Goal: Information Seeking & Learning: Learn about a topic

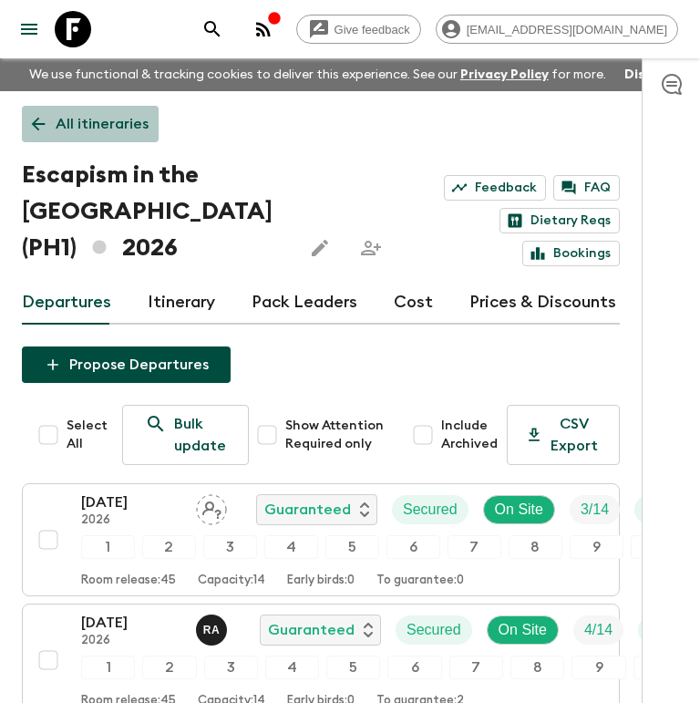
click at [64, 118] on p "All itineraries" at bounding box center [102, 124] width 93 height 22
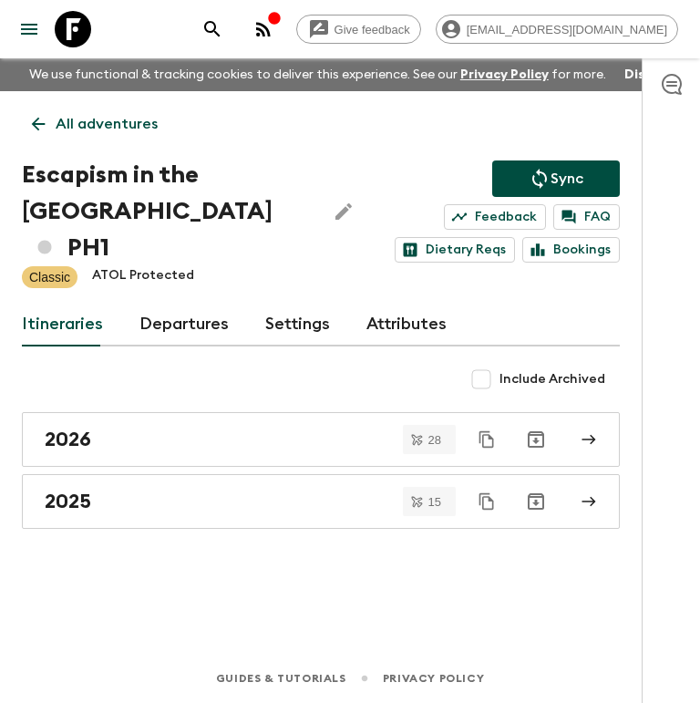
click at [86, 113] on p "All adventures" at bounding box center [107, 124] width 102 height 22
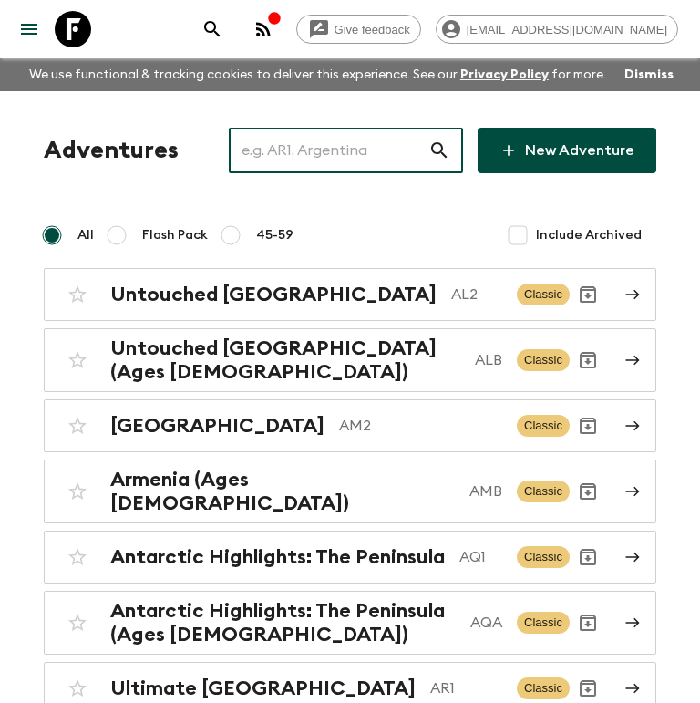
click at [328, 146] on input "text" at bounding box center [329, 150] width 200 height 51
paste input "Le Golf d’Essaouira & Spa"
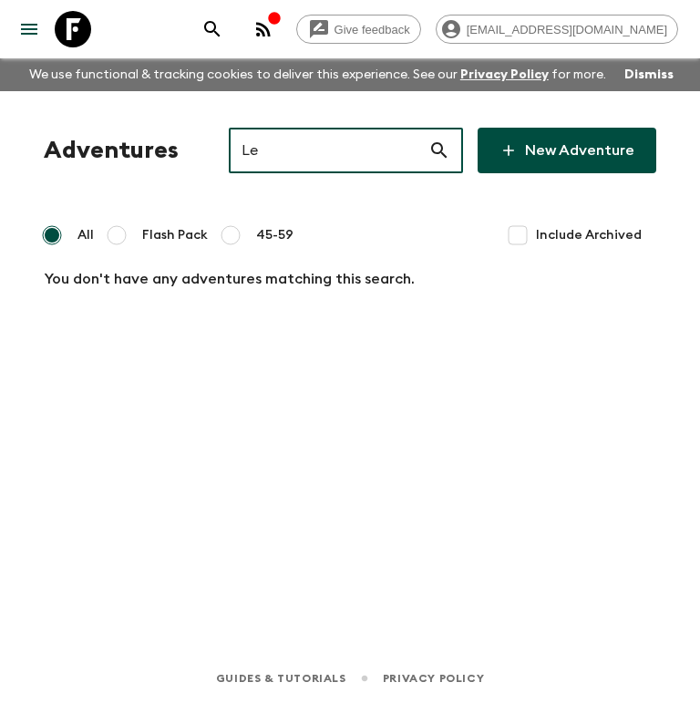
type input "L"
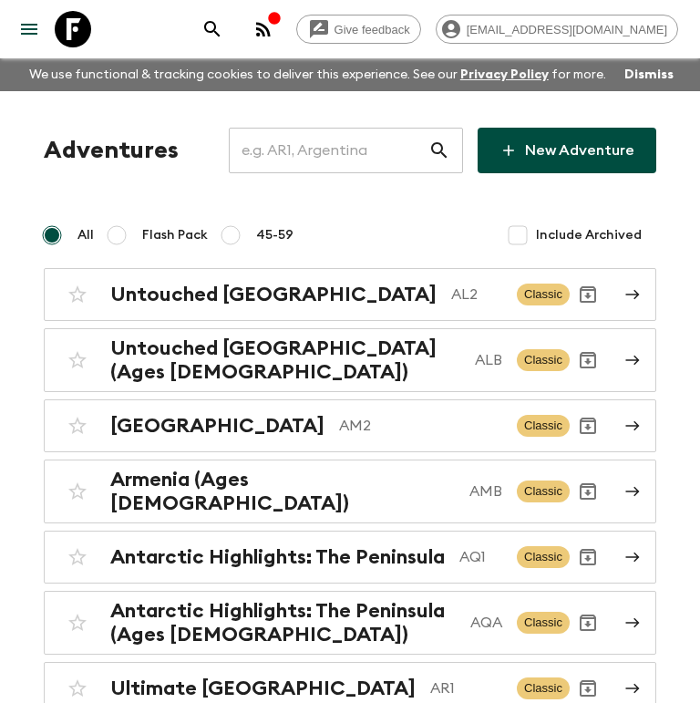
click at [130, 147] on h1 "Adventures" at bounding box center [111, 150] width 135 height 36
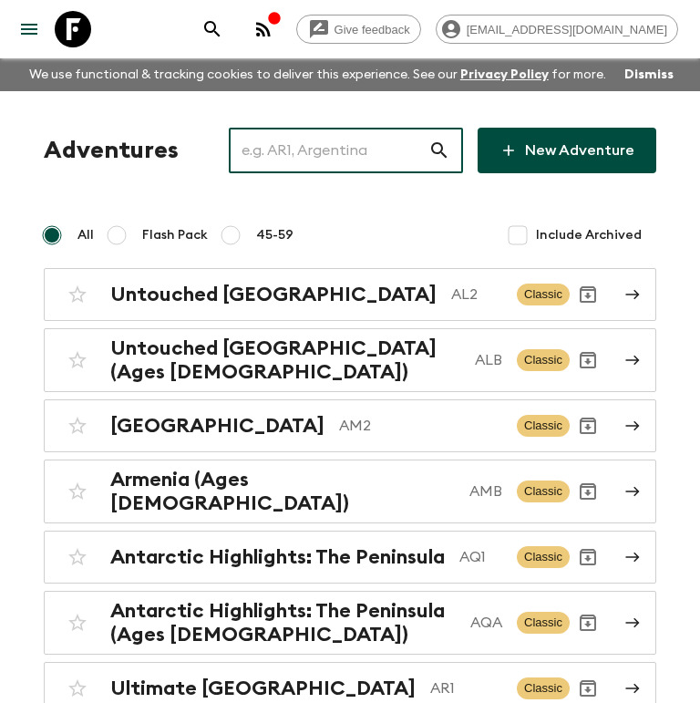
click at [306, 161] on input "text" at bounding box center [329, 150] width 200 height 51
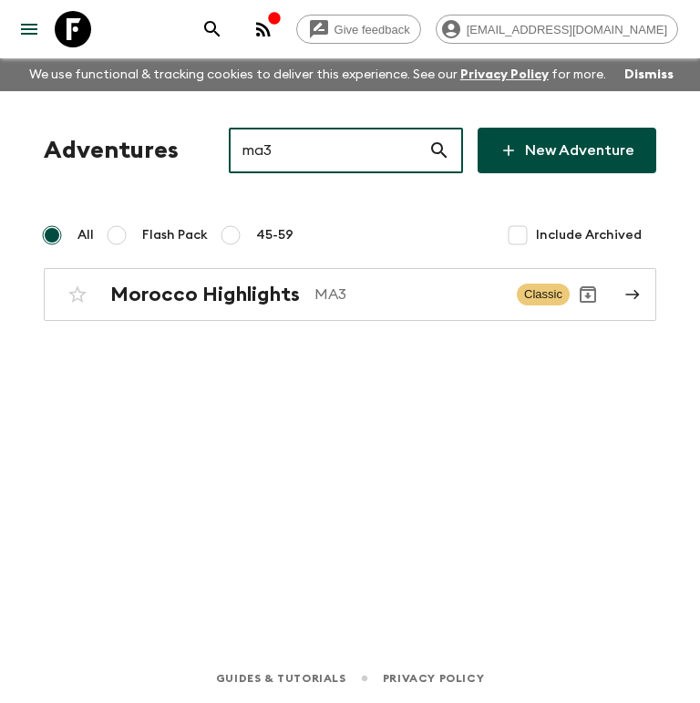
type input "ma3"
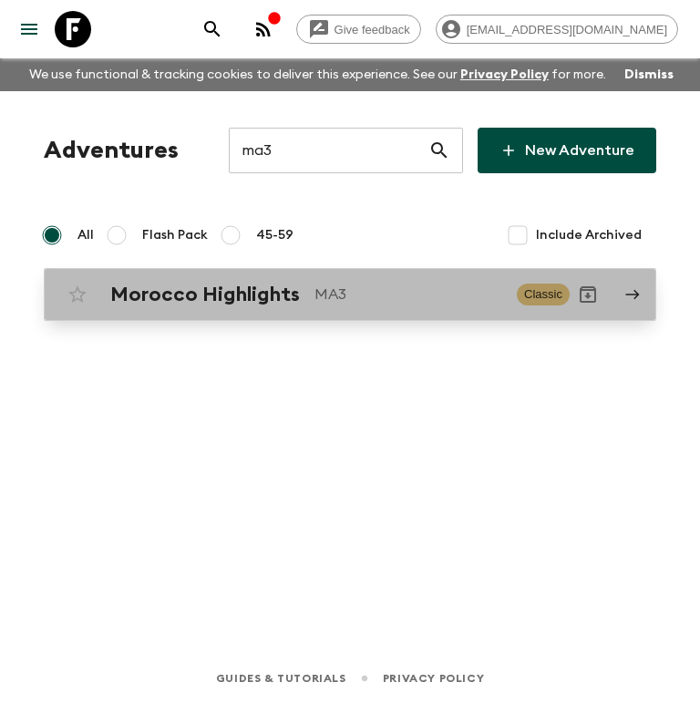
click at [236, 280] on div "Morocco Highlights MA3 Classic" at bounding box center [314, 294] width 511 height 36
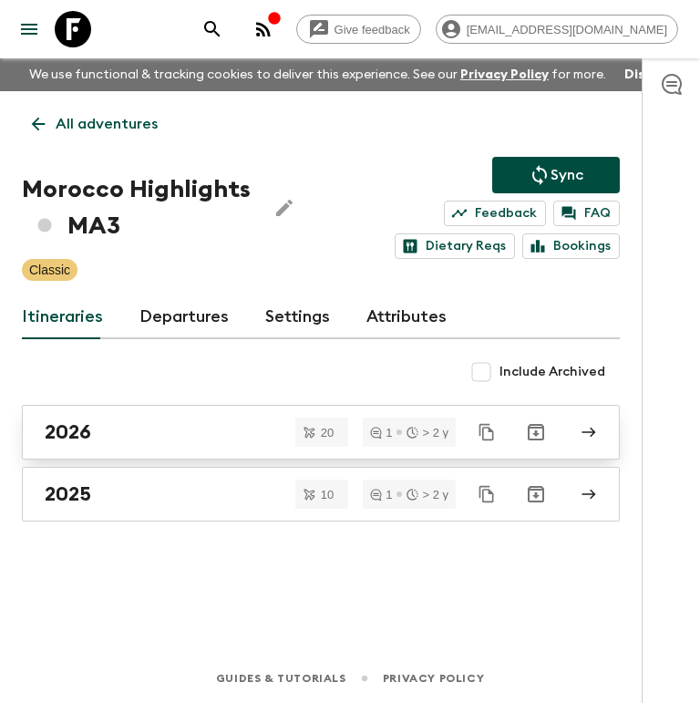
click at [236, 430] on div "2026" at bounding box center [304, 432] width 518 height 24
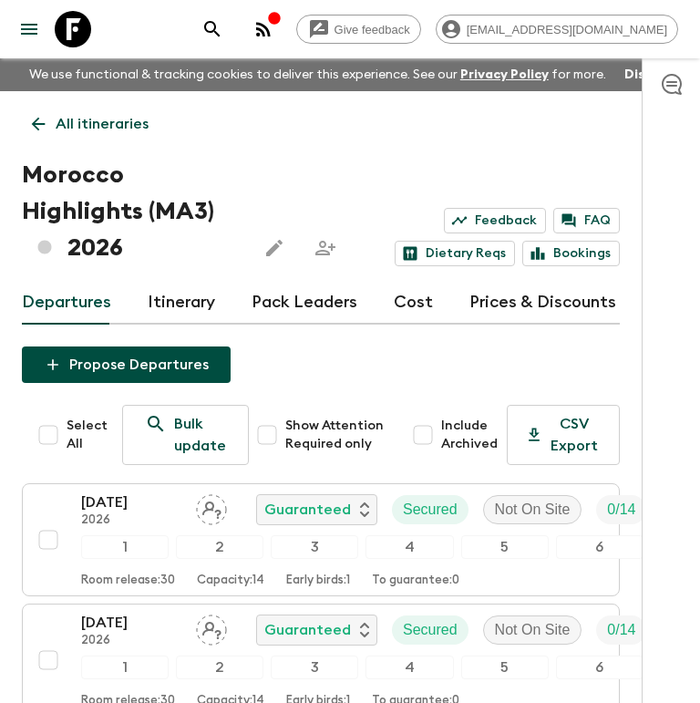
click at [195, 281] on link "Itinerary" at bounding box center [181, 303] width 67 height 44
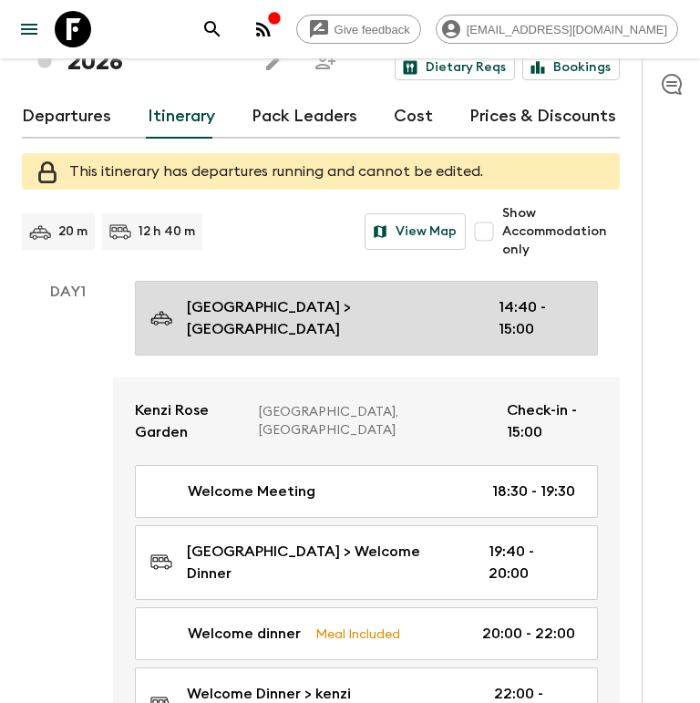
scroll to position [211, 0]
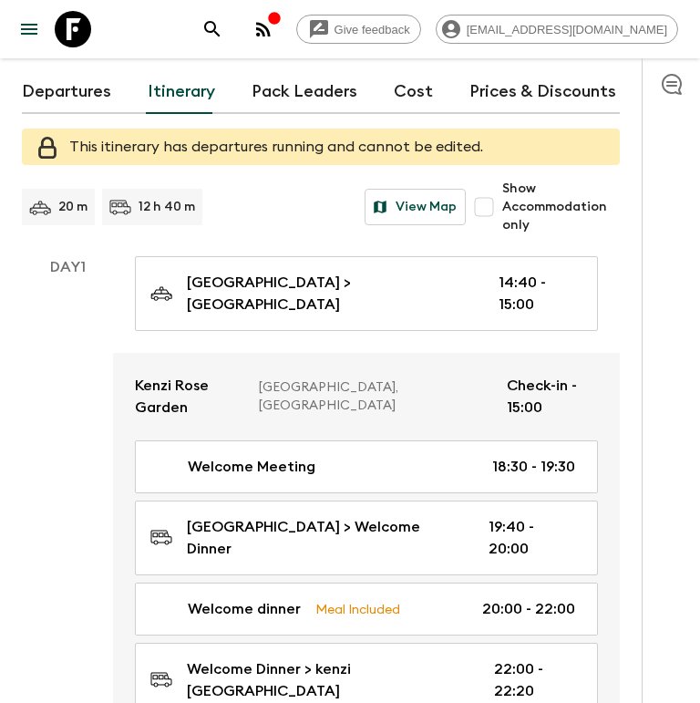
click at [488, 189] on input "Show Accommodation only" at bounding box center [484, 207] width 36 height 36
checkbox input "true"
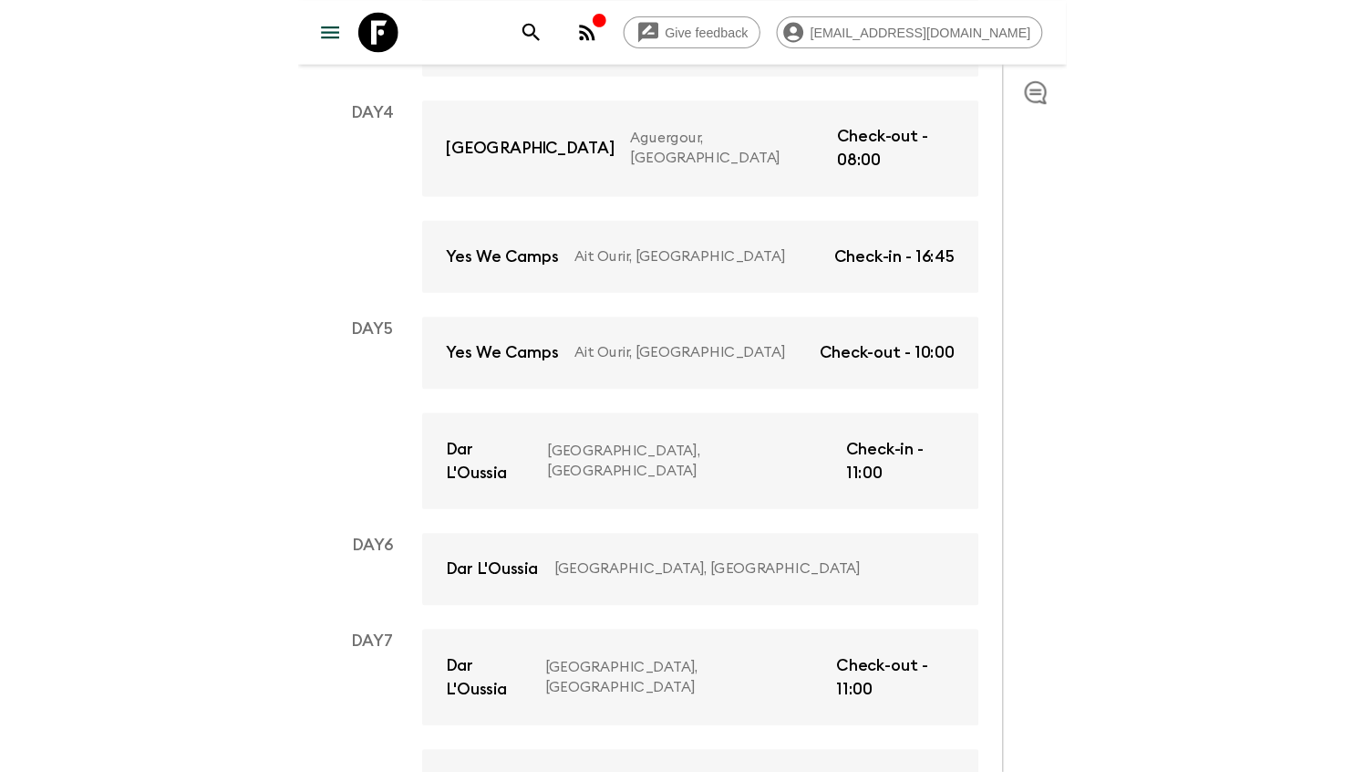
scroll to position [733, 0]
